Goal: Information Seeking & Learning: Learn about a topic

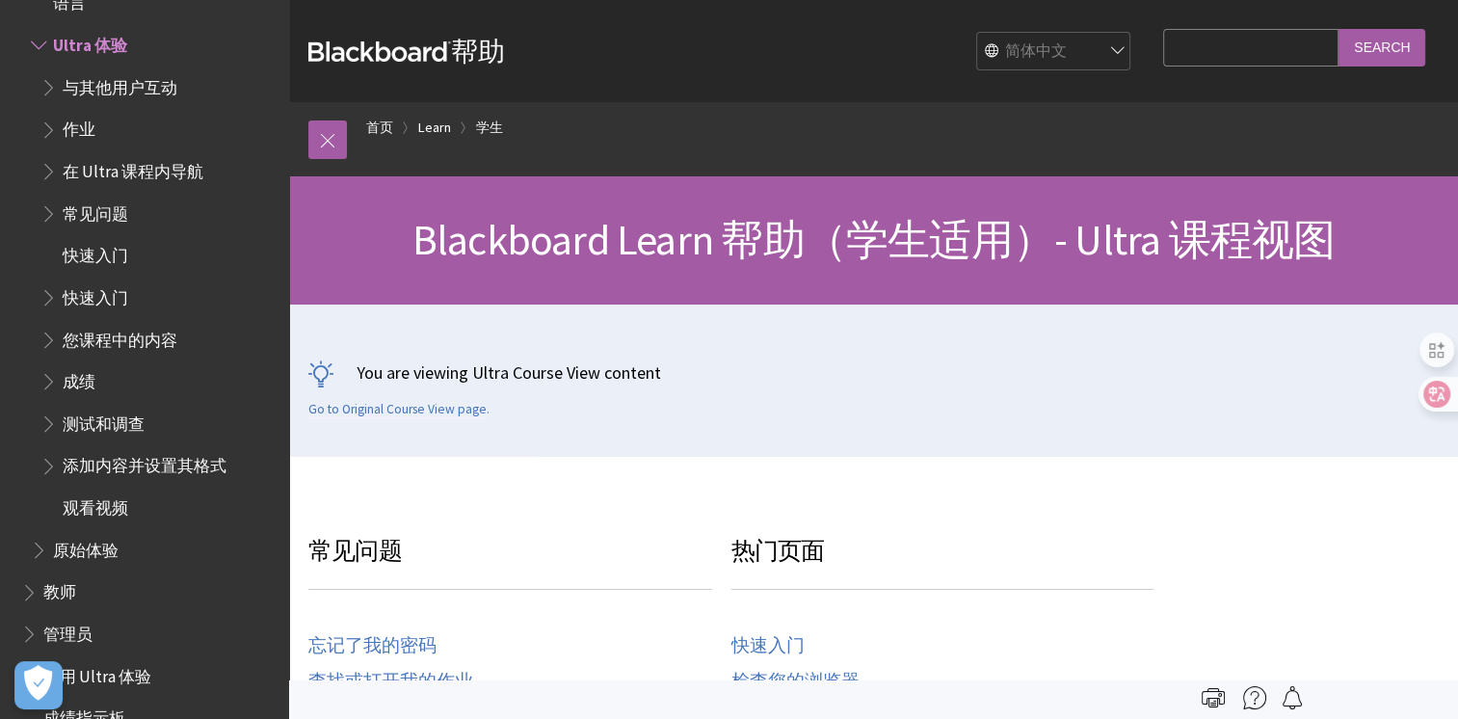
click at [1029, 72] on div "English عربية Català Cymraeg Deutsch Español Suomi Français עברית Italiano 日本語 …" at bounding box center [822, 51] width 635 height 52
click at [1022, 58] on select "English عربية Català Cymraeg Deutsch Español Suomi Français עברית Italiano 日本語 …" at bounding box center [1054, 52] width 154 height 39
click at [1018, 59] on select "English عربية Català Cymraeg Deutsch Español Suomi Français עברית Italiano 日本語 …" at bounding box center [1054, 52] width 154 height 39
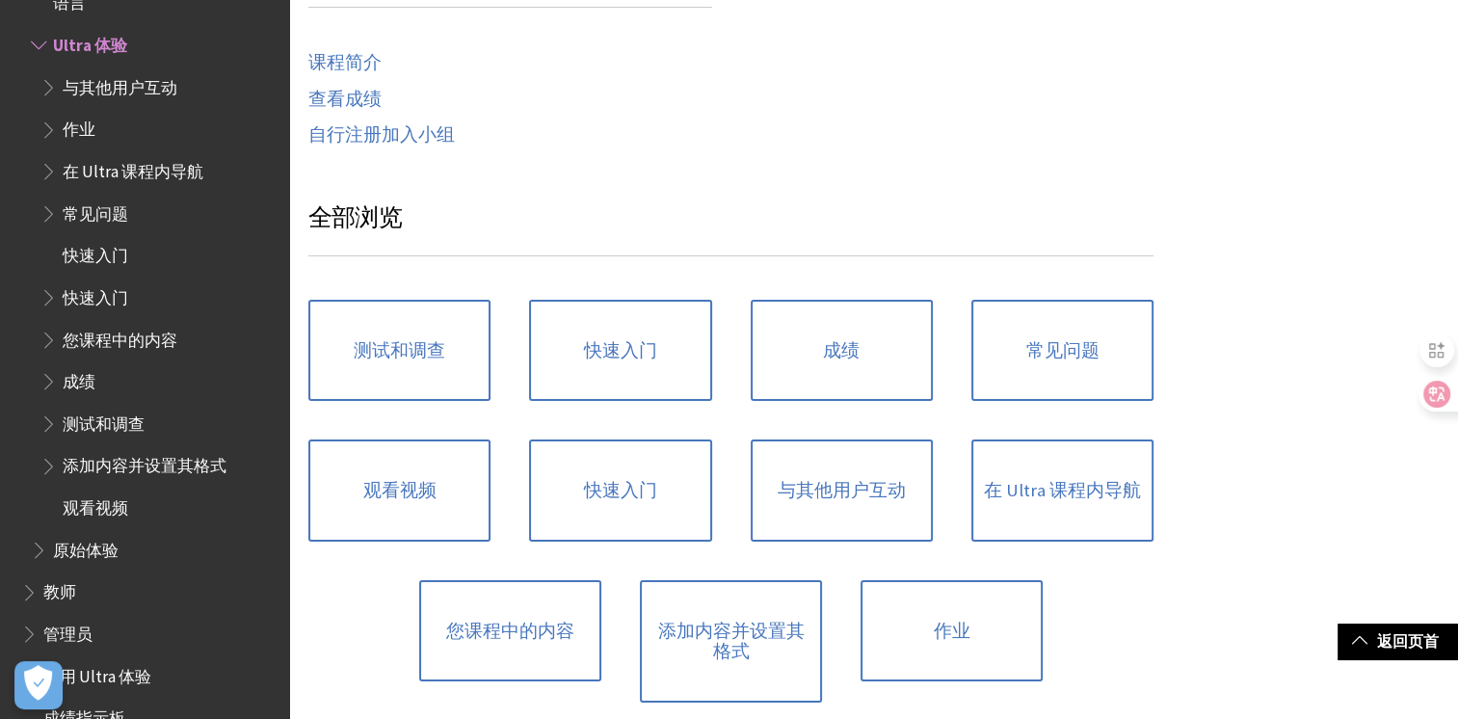
scroll to position [1027, 0]
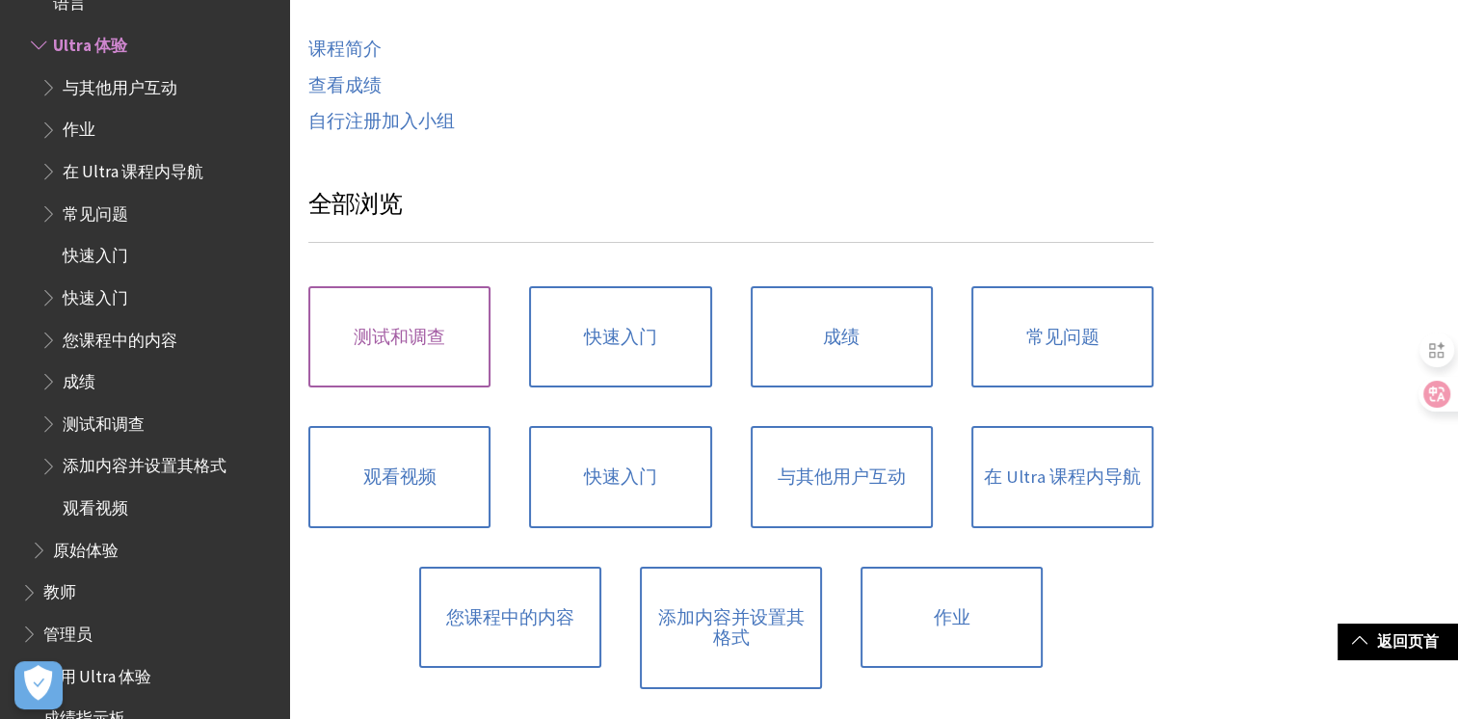
click at [452, 355] on link "测试和调查" at bounding box center [399, 337] width 182 height 102
